Goal: Find specific page/section: Find specific page/section

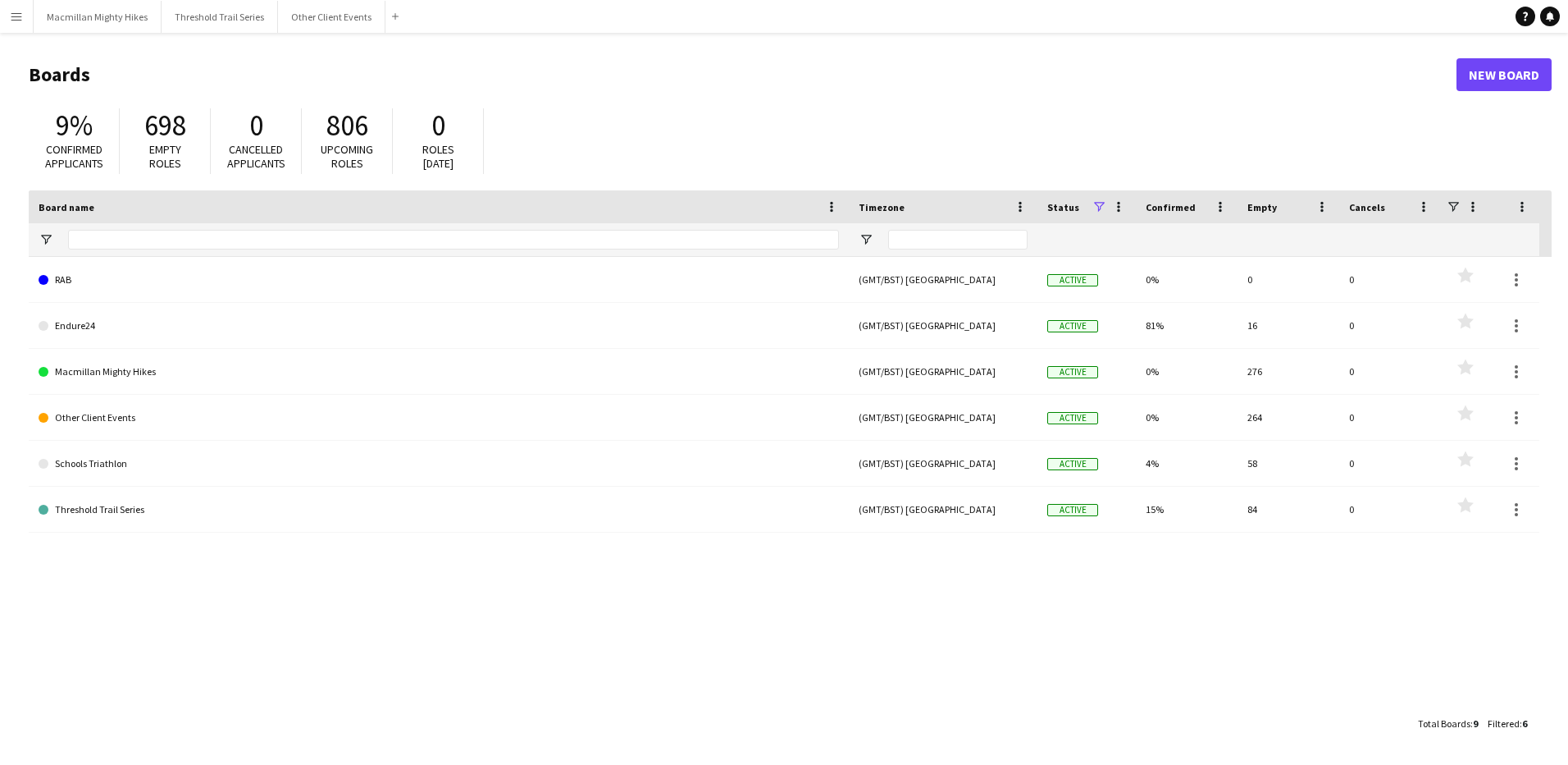
click at [10, 11] on app-icon "Menu" at bounding box center [16, 16] width 13 height 13
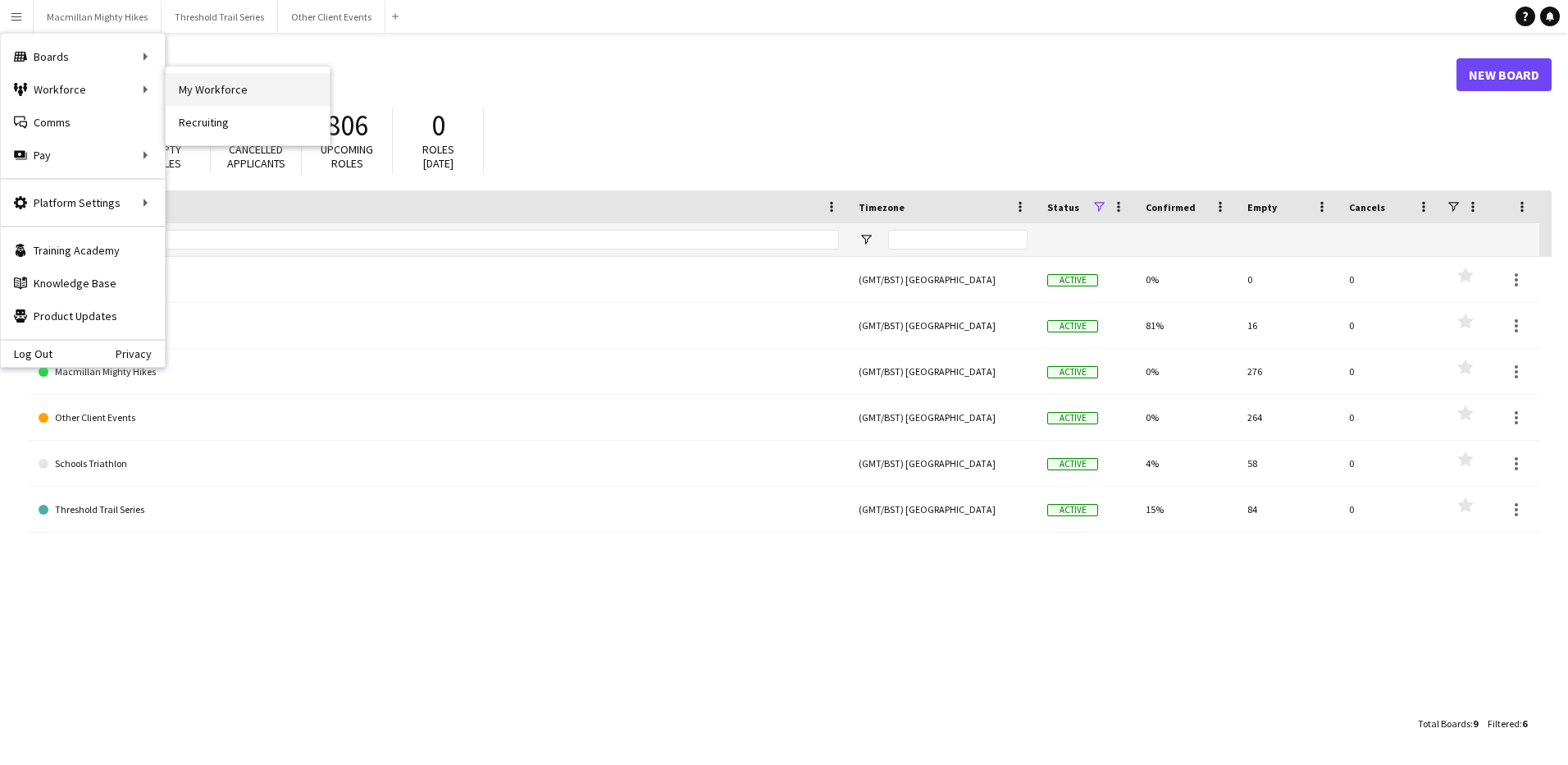
click at [208, 95] on link "My Workforce" at bounding box center [248, 89] width 164 height 32
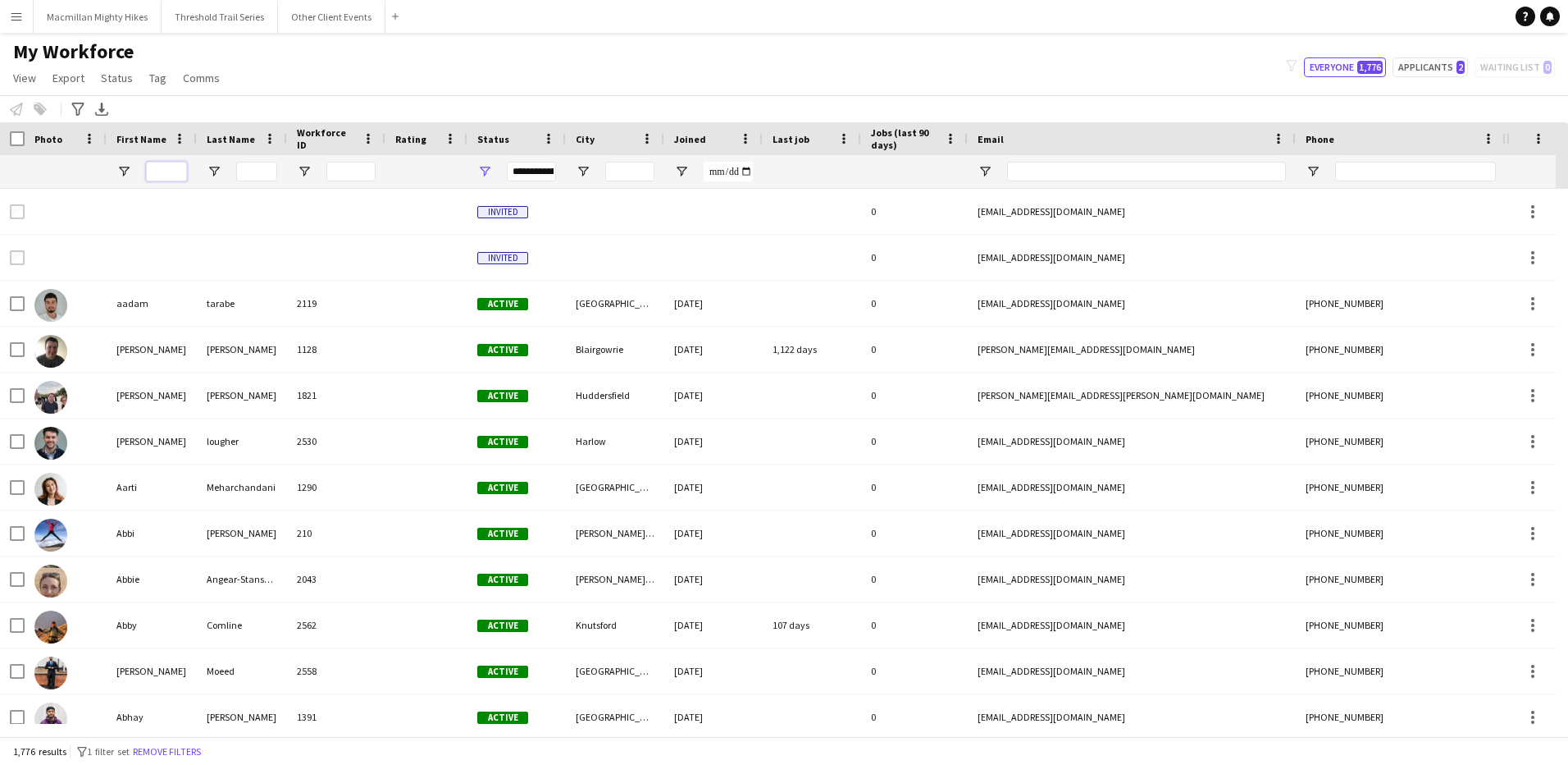
click at [166, 176] on input "First Name Filter Input" at bounding box center [166, 171] width 41 height 20
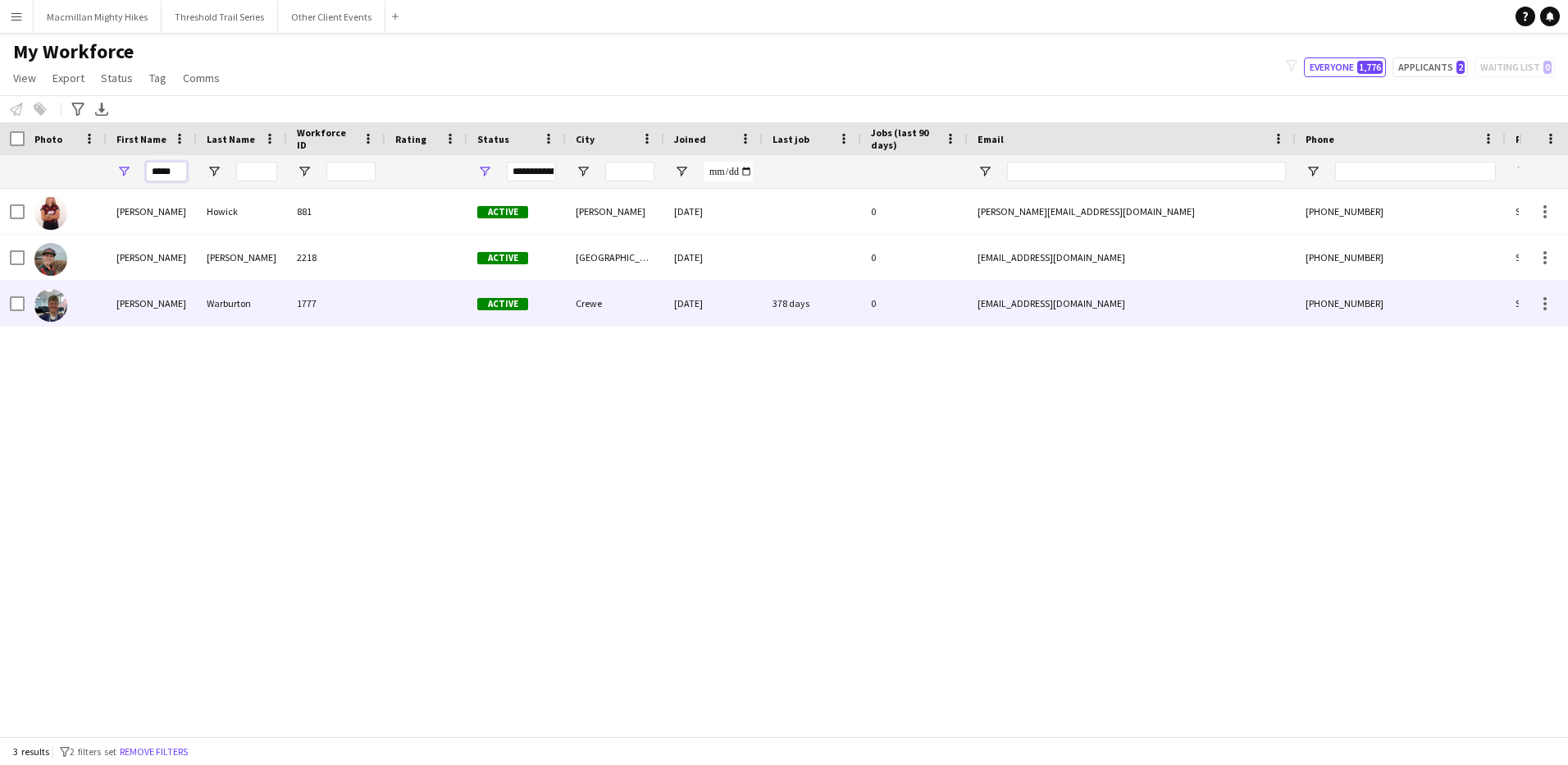
type input "*****"
click at [231, 307] on div "Warburton" at bounding box center [242, 303] width 90 height 45
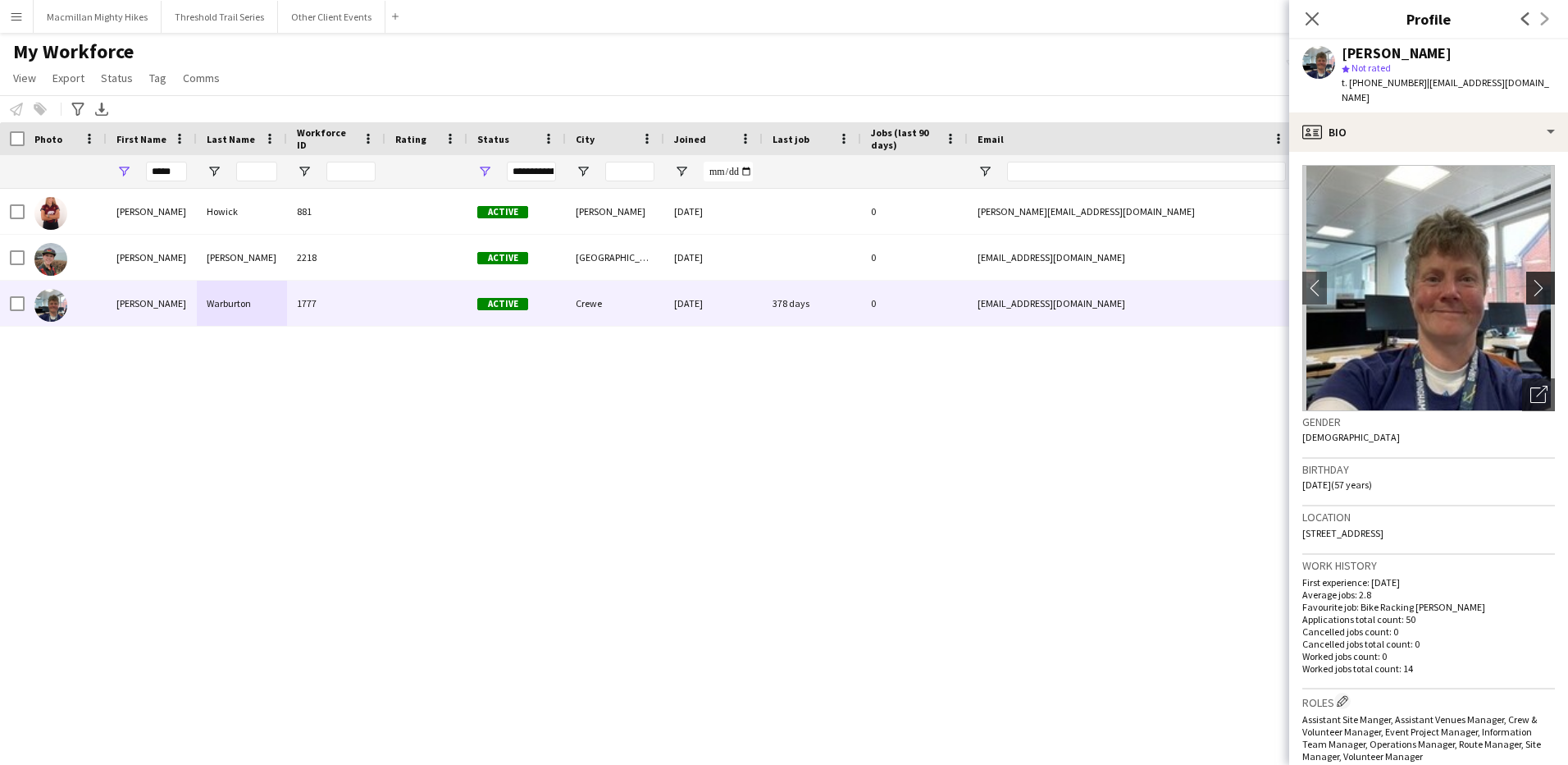
click at [1532, 279] on app-icon "chevron-right" at bounding box center [1543, 287] width 26 height 17
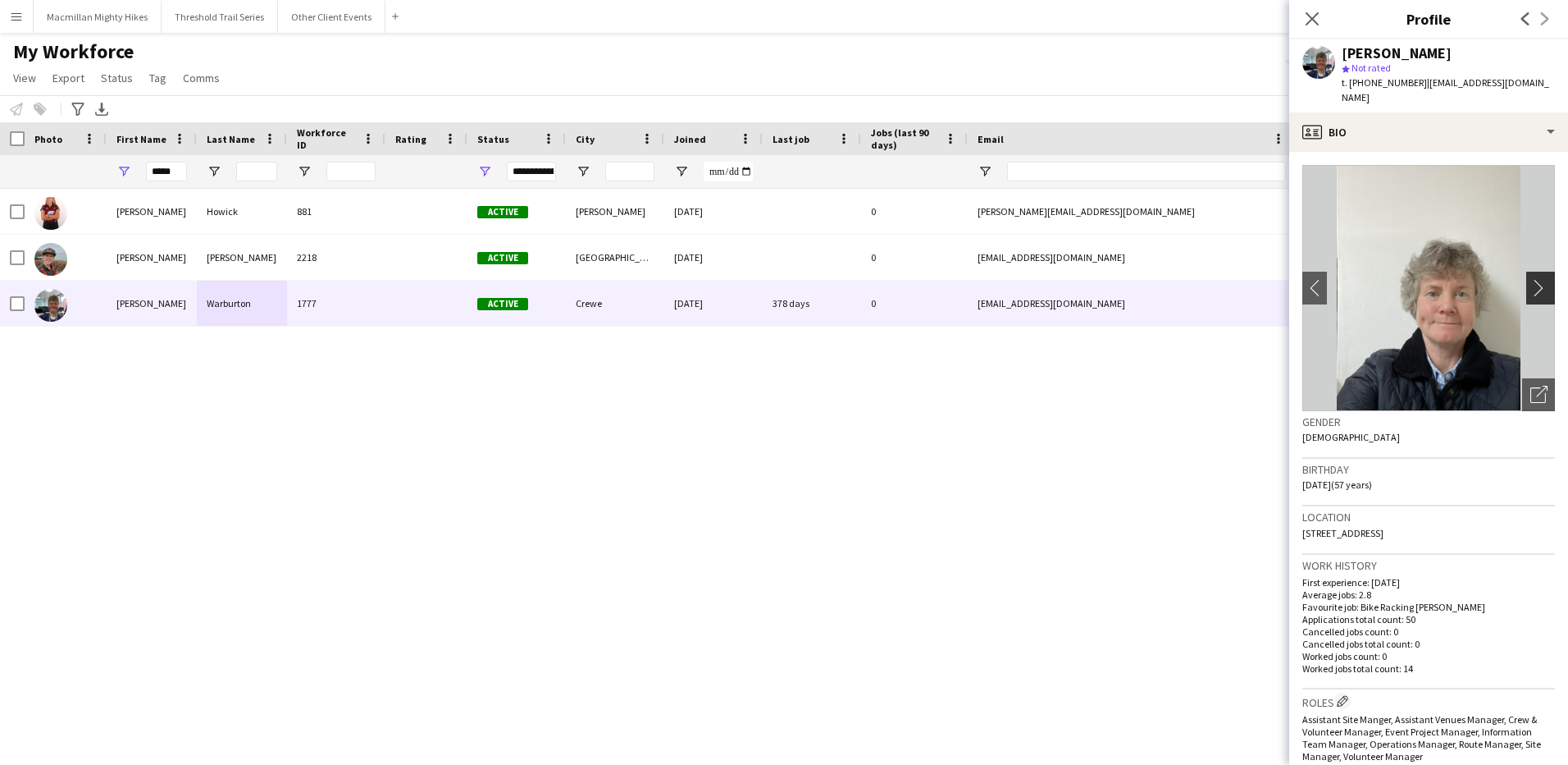
click at [1531, 279] on app-icon "chevron-right" at bounding box center [1543, 287] width 26 height 17
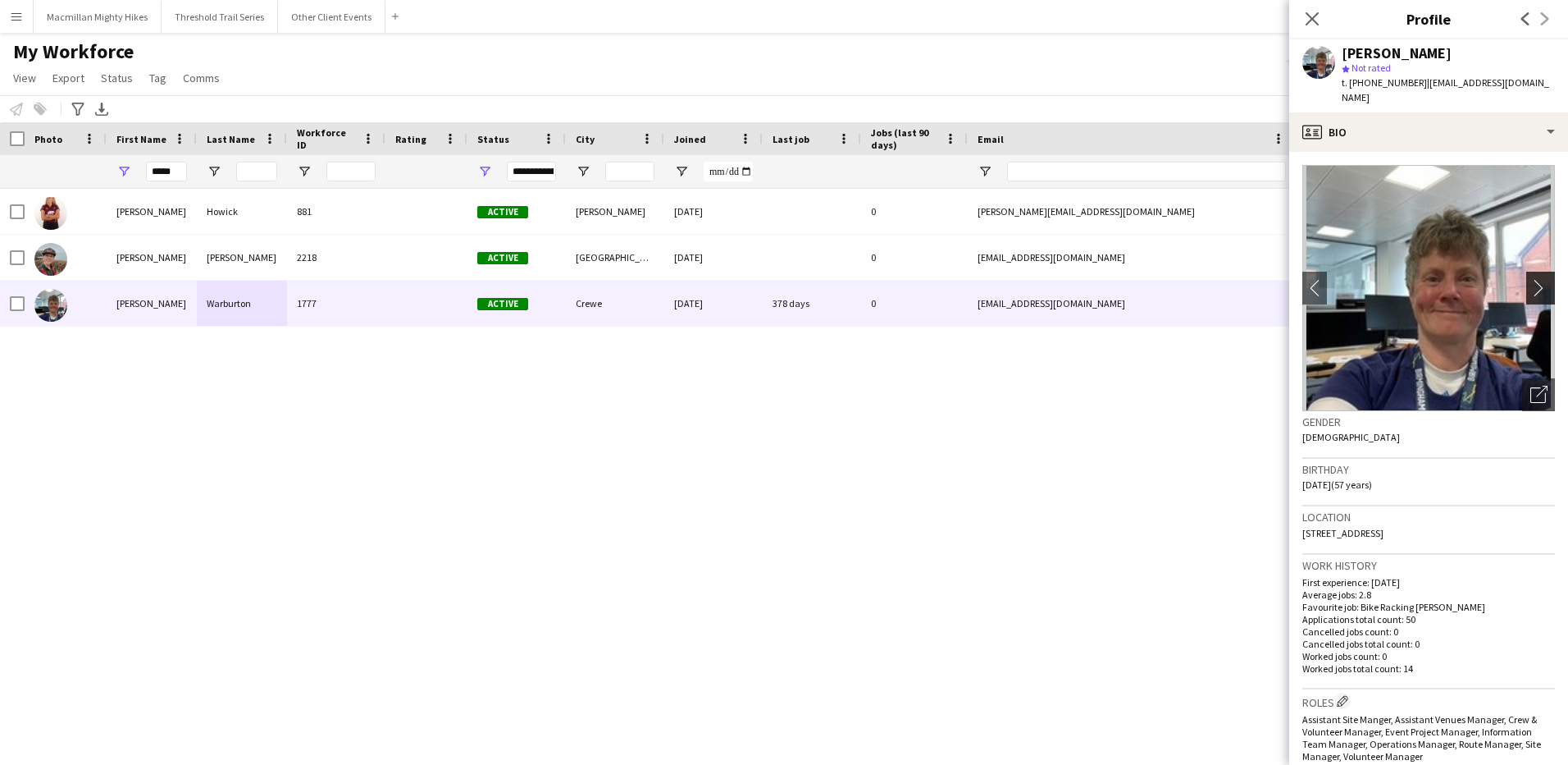
click at [1531, 279] on app-icon "chevron-right" at bounding box center [1543, 287] width 26 height 17
